Goal: Task Accomplishment & Management: Manage account settings

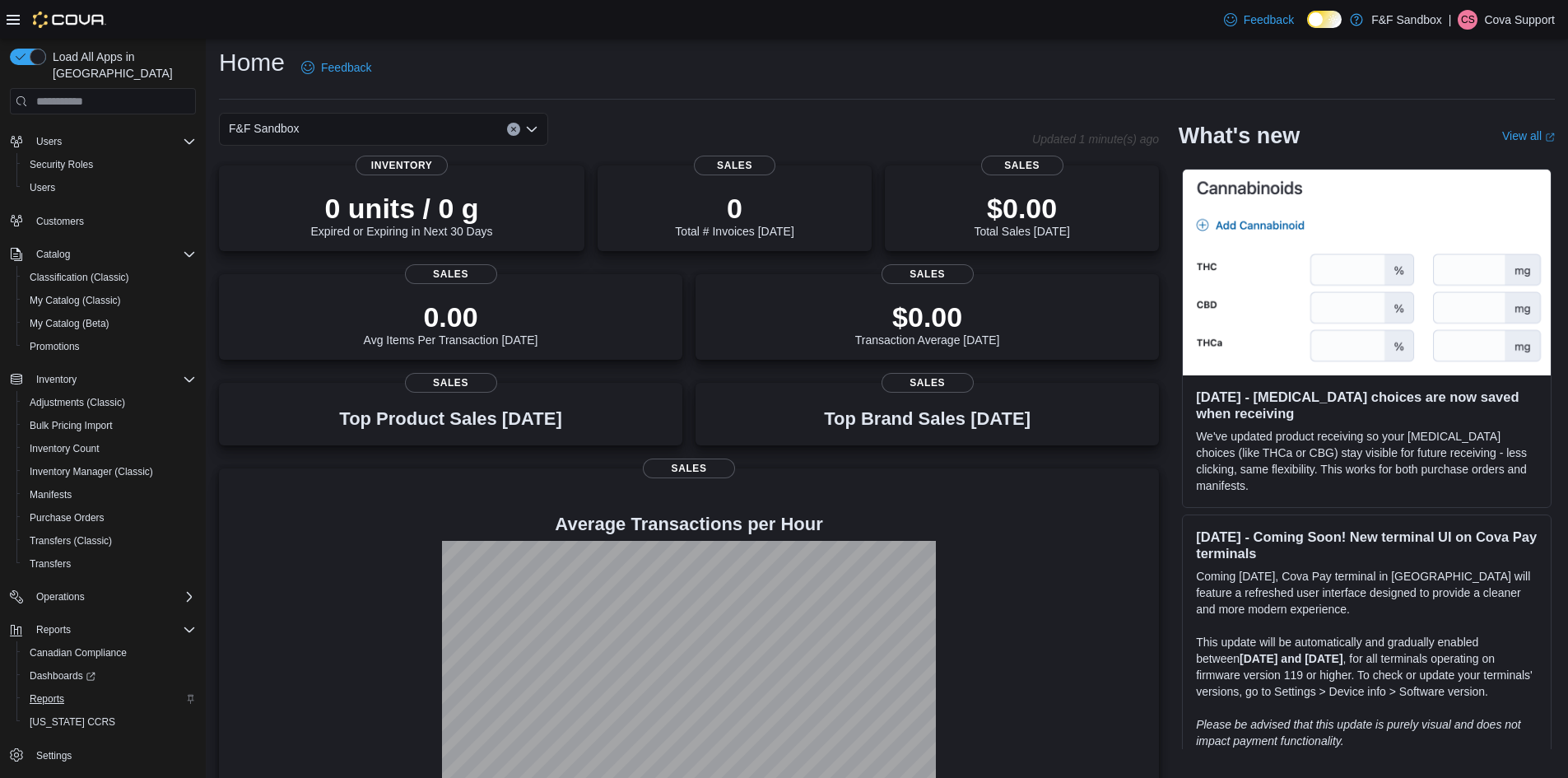
scroll to position [45, 0]
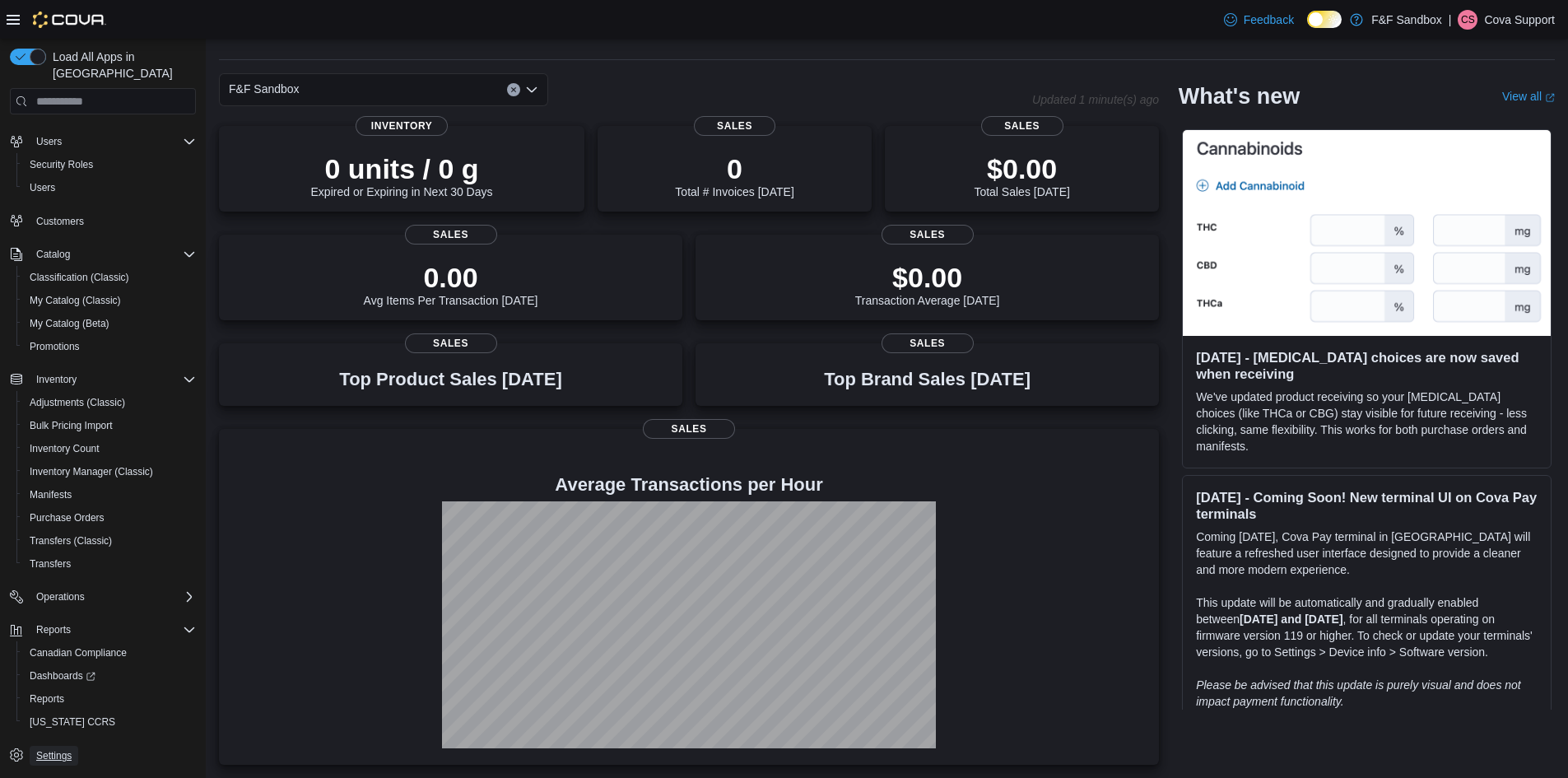
click at [59, 749] on span "Settings" at bounding box center [53, 755] width 35 height 14
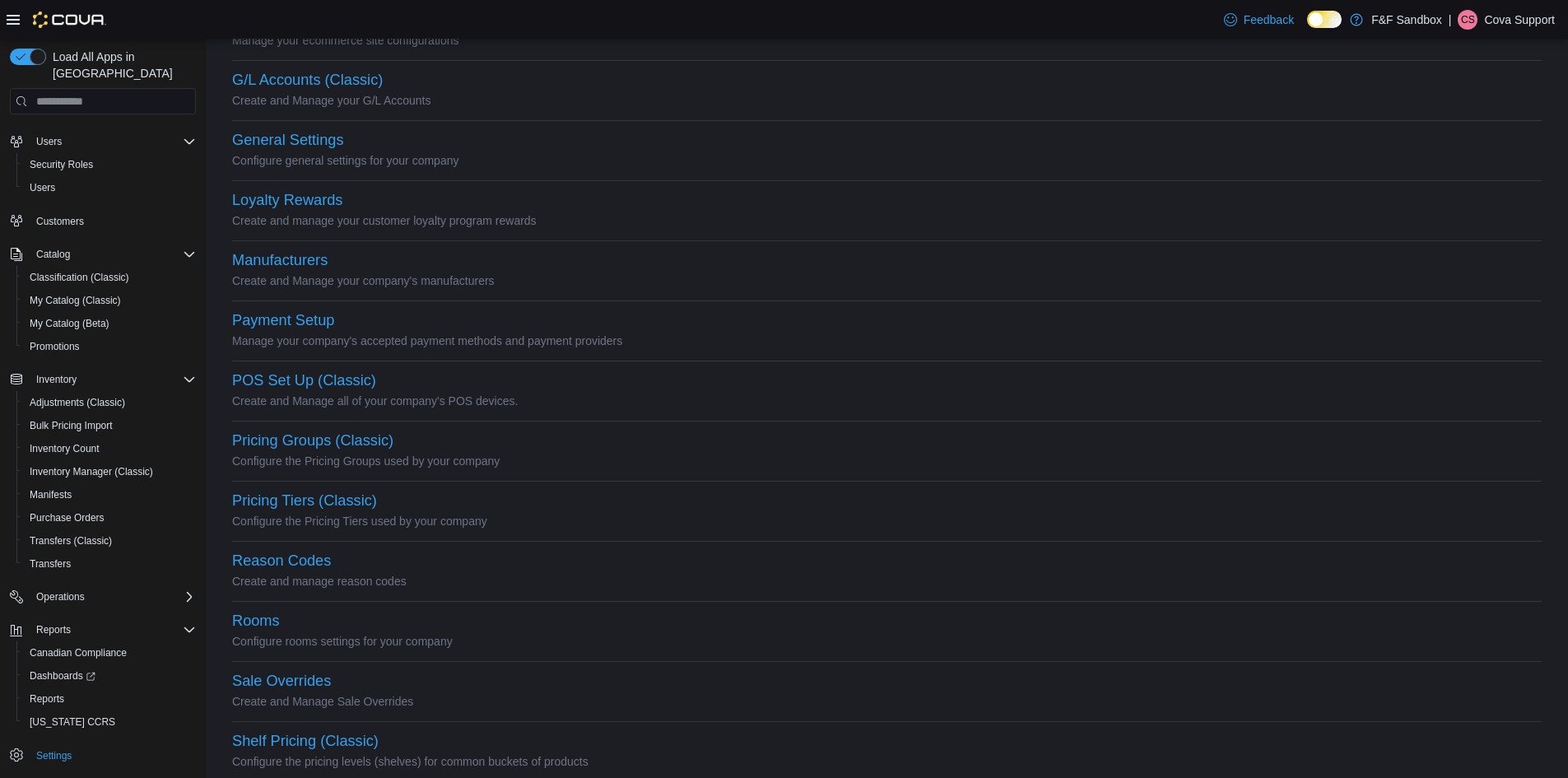
scroll to position [573, 0]
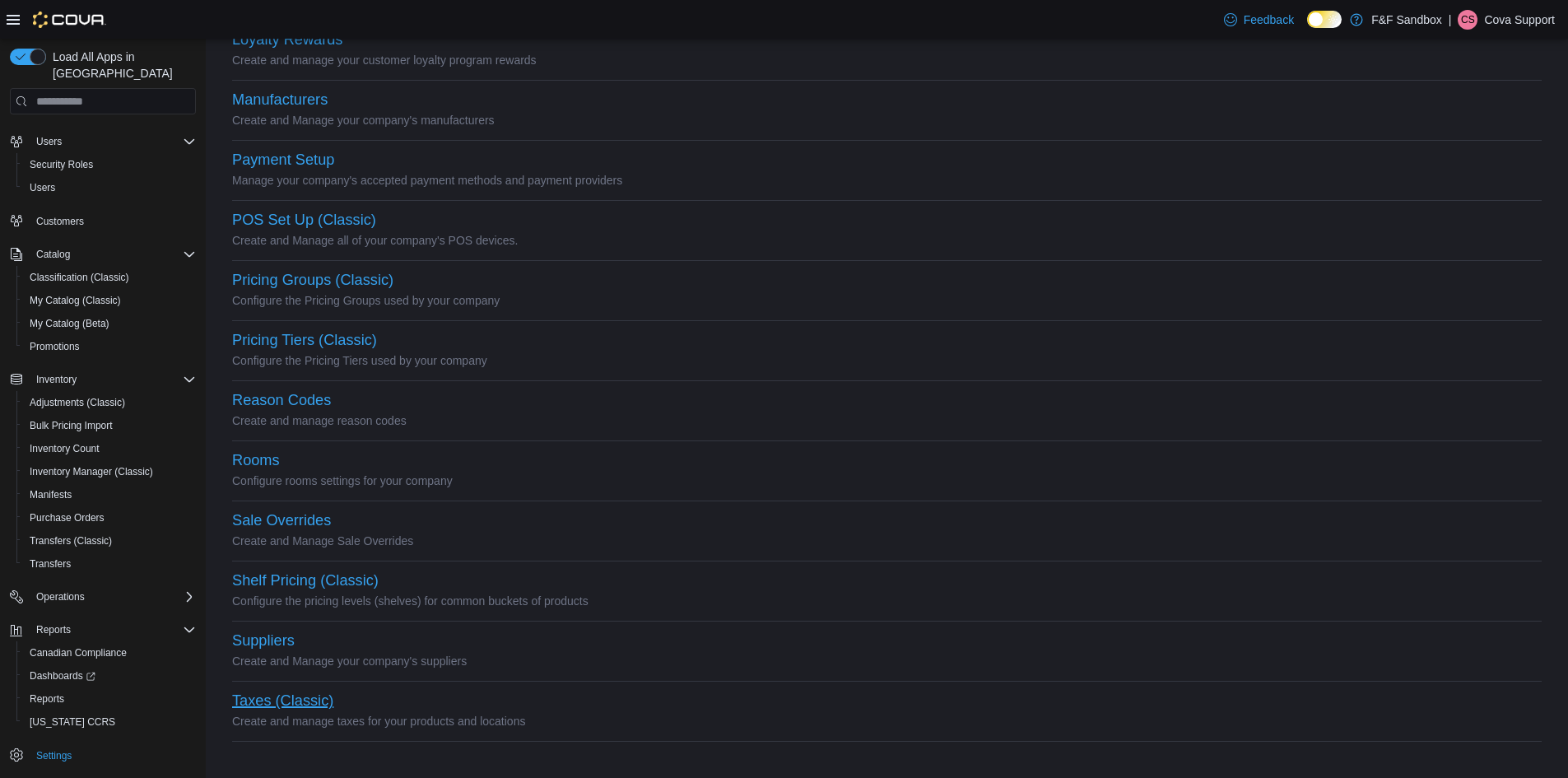
click at [283, 696] on button "Taxes (Classic)" at bounding box center [283, 701] width 102 height 17
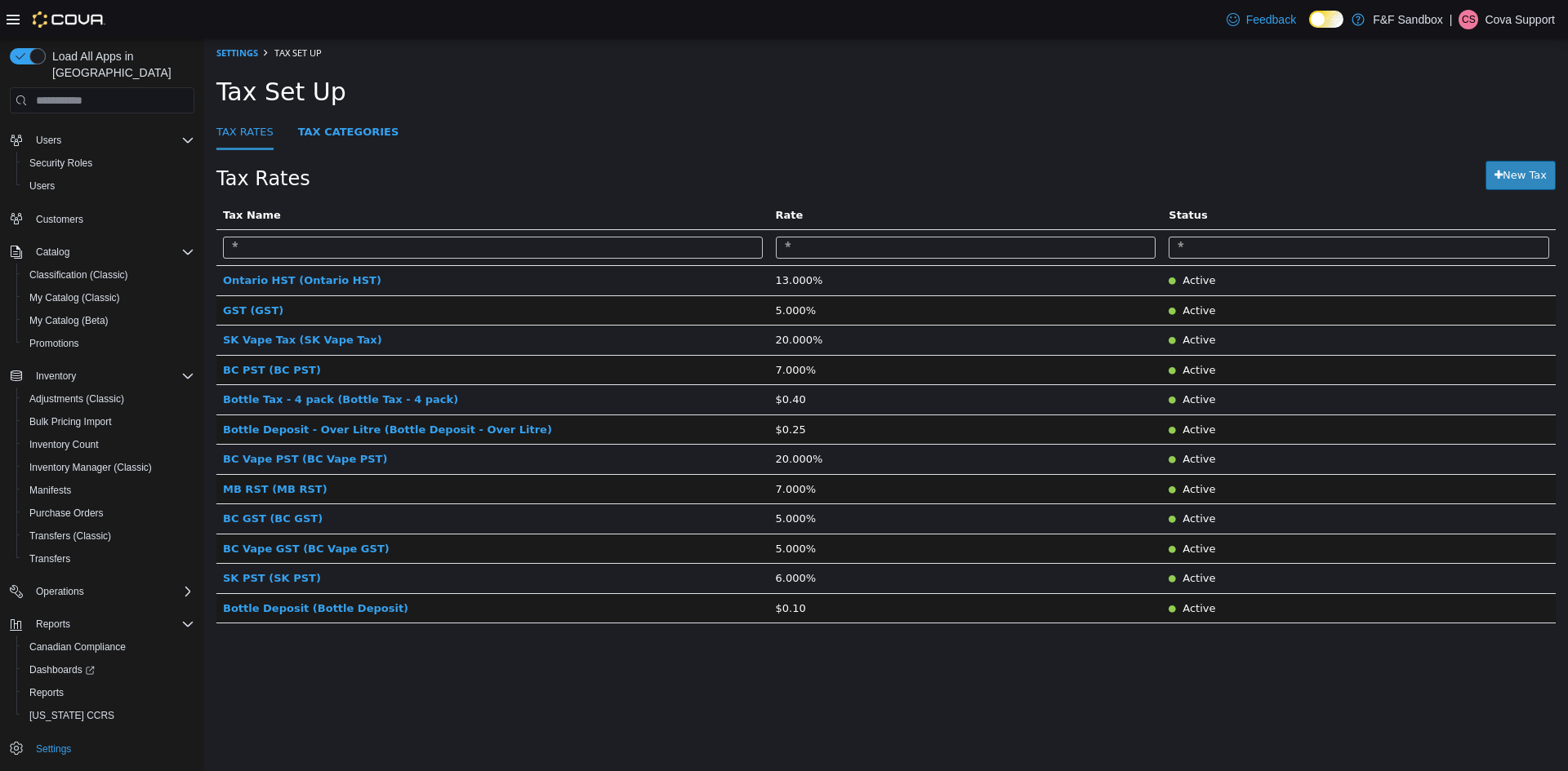
click at [754, 641] on html "× Settings Tax Set Up Tax Set Up Tax Rates Tax Categories Tax Rates New Tax Tax…" at bounding box center [887, 339] width 1364 height 602
click at [627, 118] on ul "Tax Rates Tax Categories" at bounding box center [886, 133] width 1339 height 35
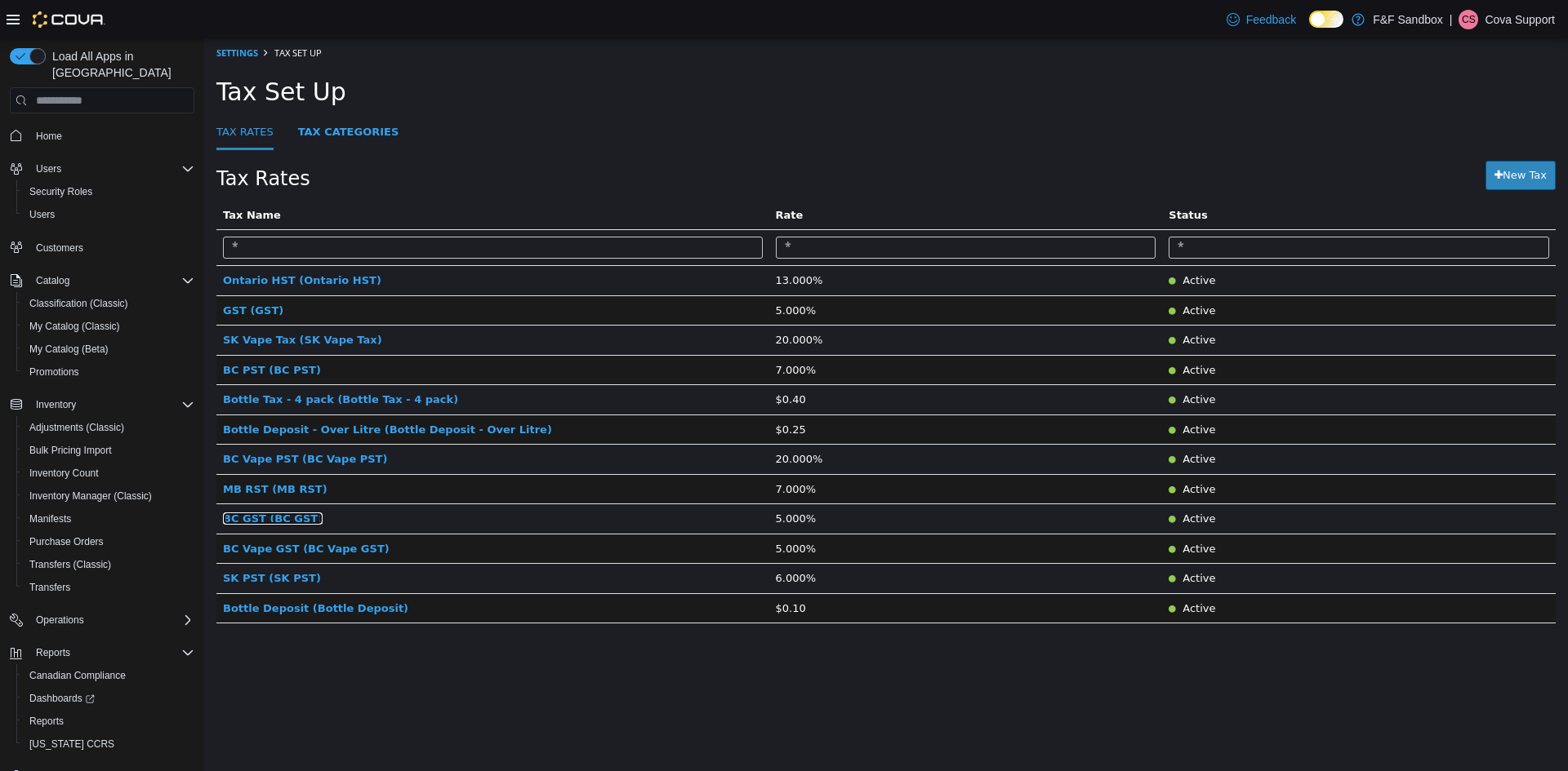
click at [252, 521] on span "BC GST (BC GST)" at bounding box center [273, 518] width 100 height 12
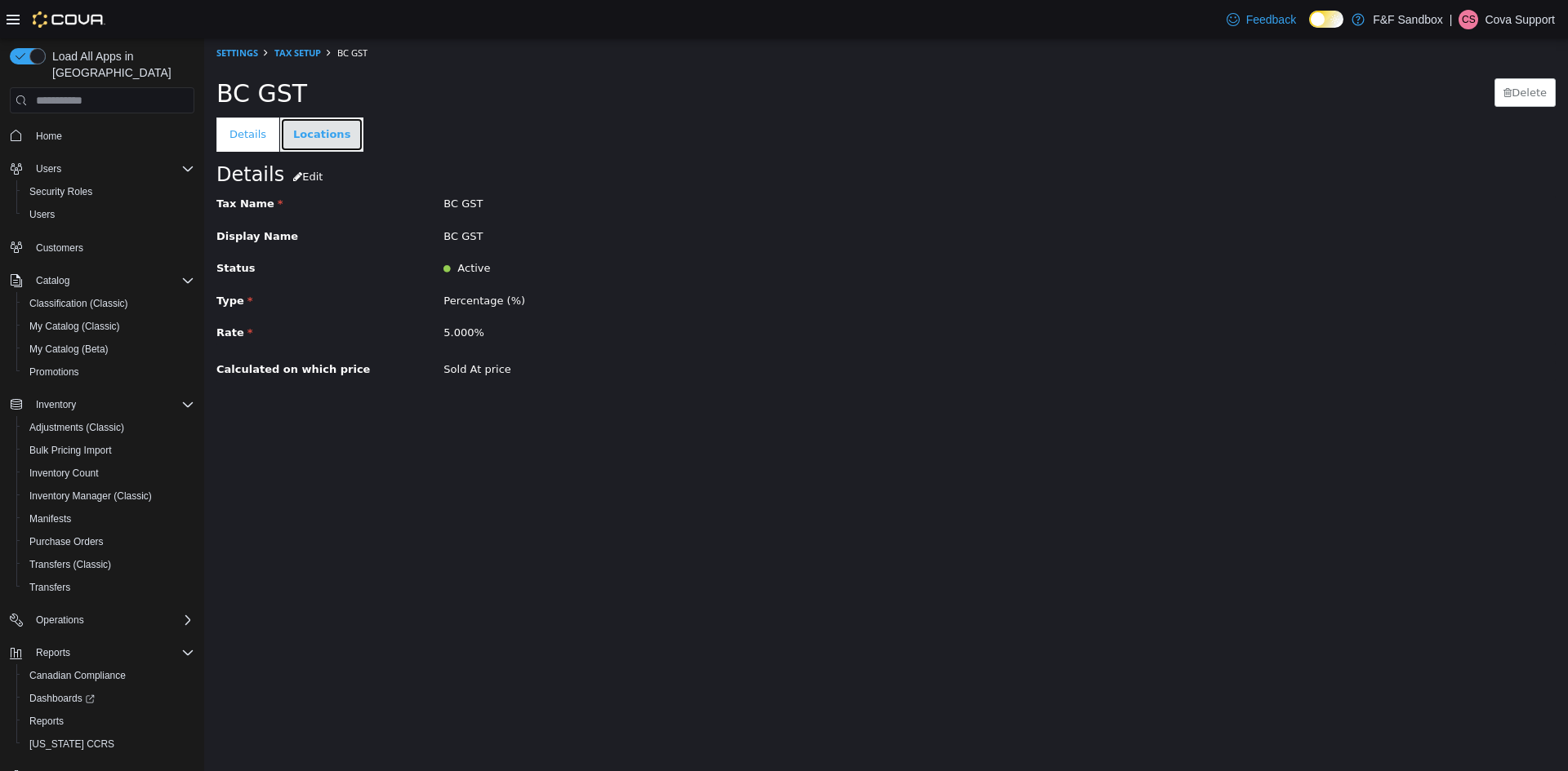
click at [321, 137] on link "Locations" at bounding box center [321, 135] width 83 height 34
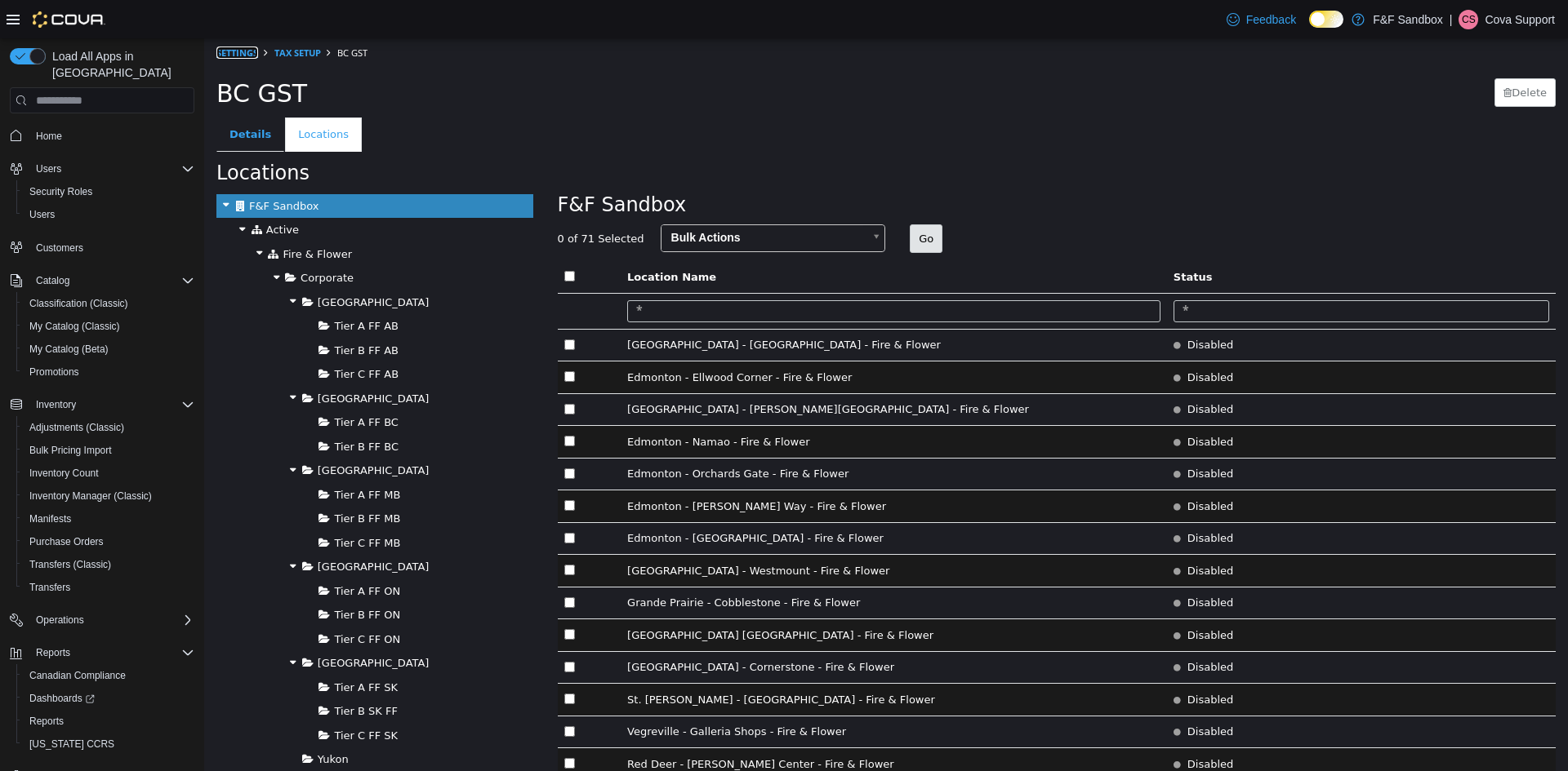
click at [246, 51] on link "Settings" at bounding box center [237, 53] width 42 height 12
